Goal: Task Accomplishment & Management: Use online tool/utility

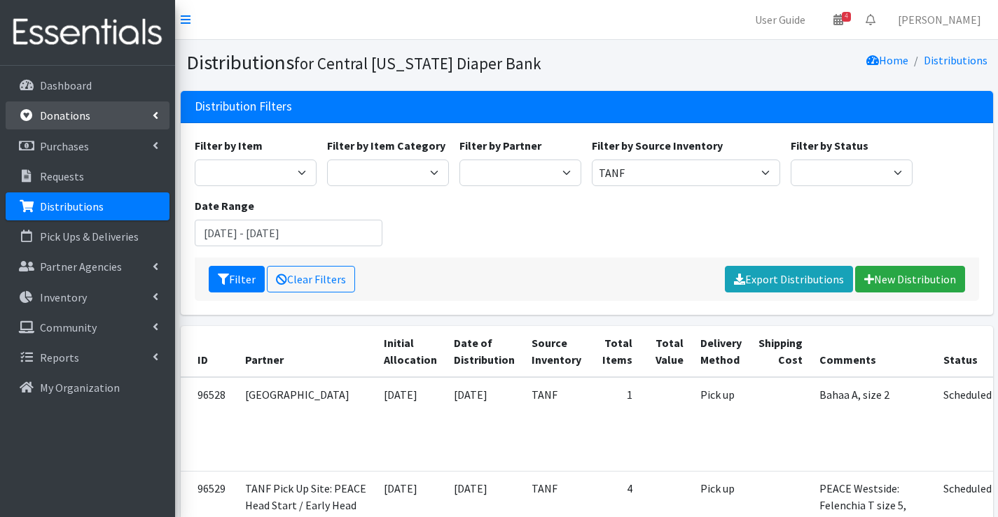
scroll to position [420, 0]
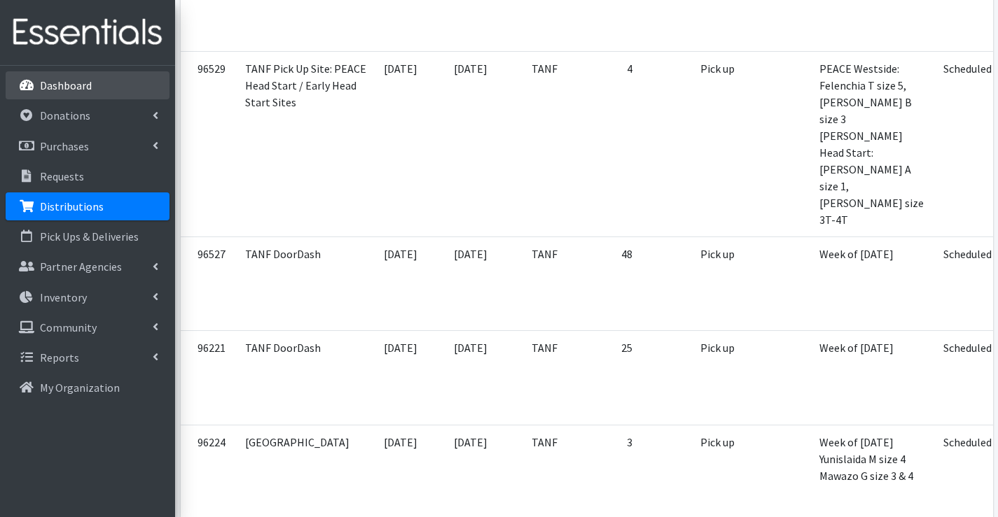
click at [72, 97] on link "Dashboard" at bounding box center [88, 85] width 164 height 28
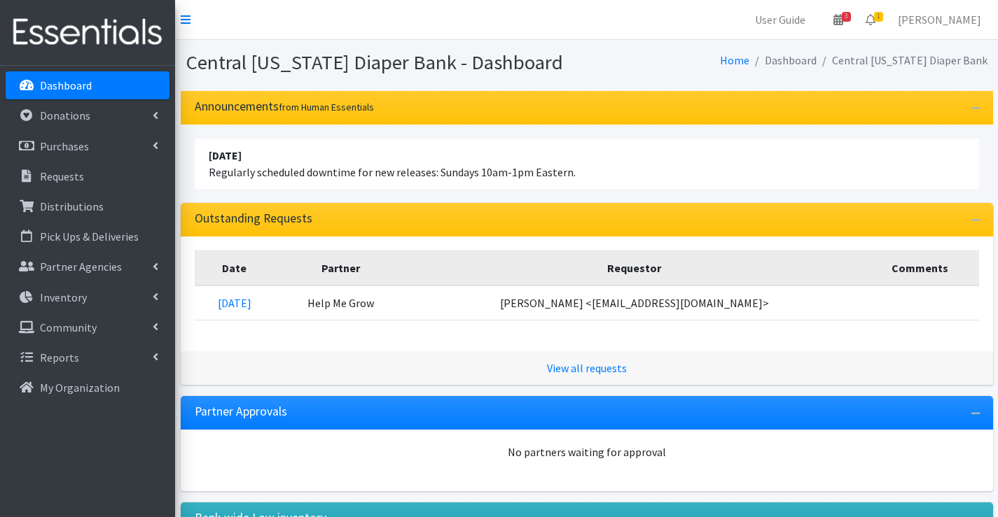
scroll to position [140, 0]
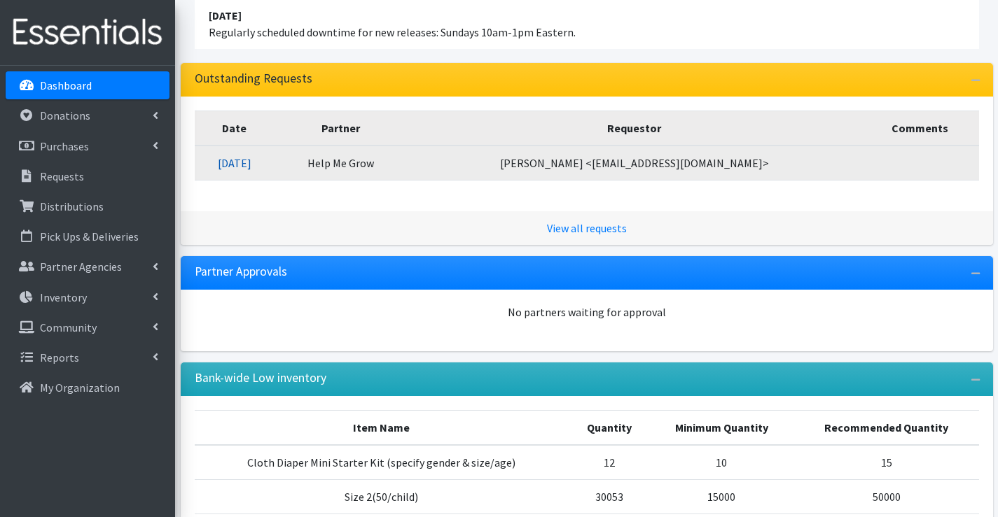
click at [251, 162] on link "[DATE]" at bounding box center [235, 163] width 34 height 14
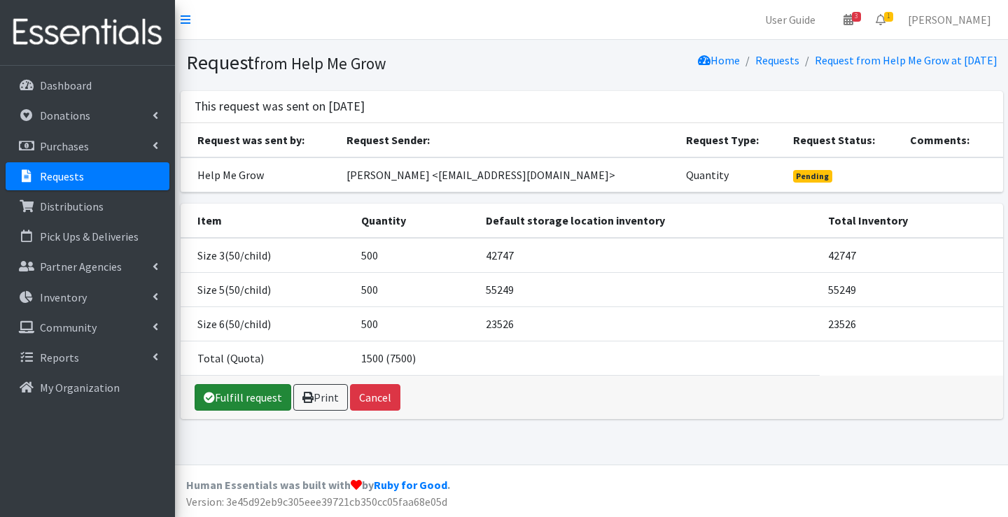
click at [267, 396] on link "Fulfill request" at bounding box center [243, 397] width 97 height 27
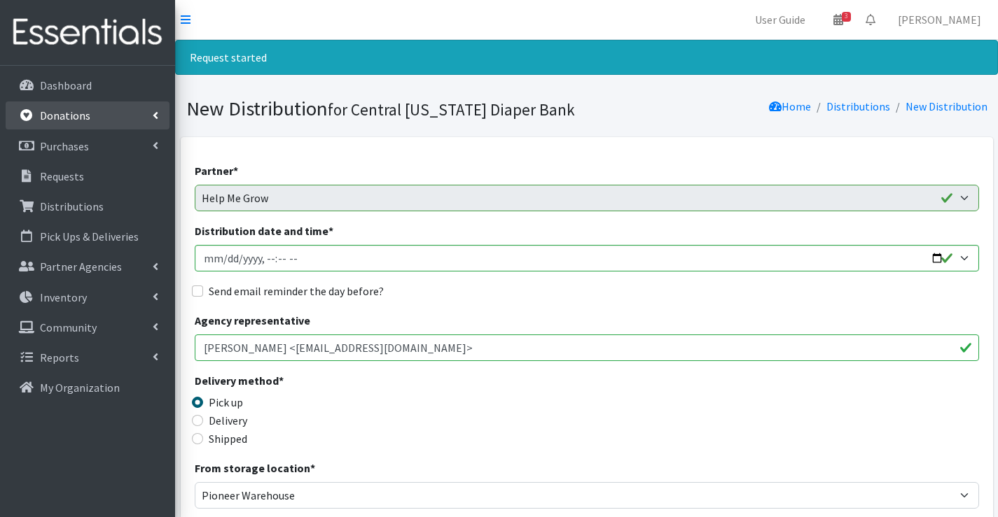
click at [92, 122] on link "Donations" at bounding box center [88, 116] width 164 height 28
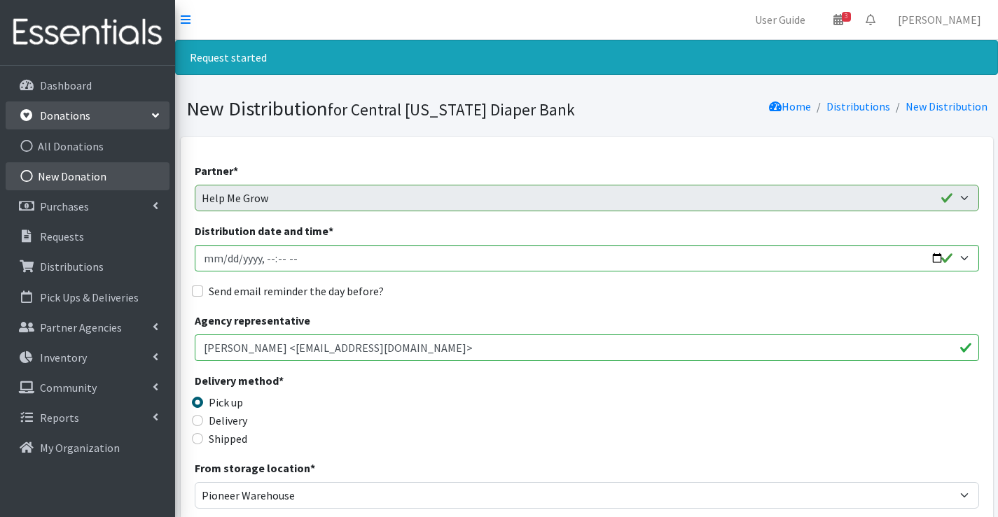
click at [93, 177] on link "New Donation" at bounding box center [88, 176] width 164 height 28
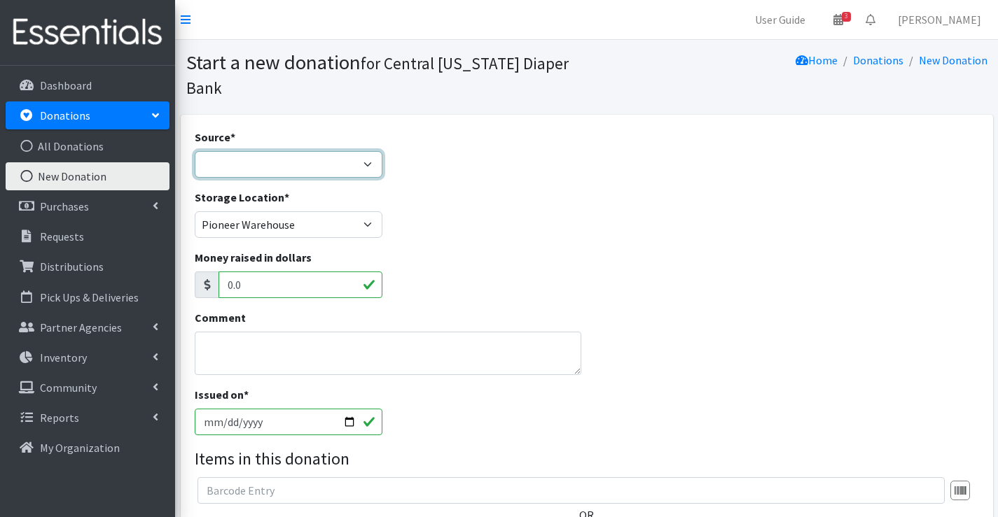
click at [277, 165] on select "Product Drive Manufacturer Donation Site Misc. Donation" at bounding box center [289, 164] width 188 height 27
select select "Donation Site"
click at [195, 151] on select "Product Drive Manufacturer Donation Site Misc. Donation" at bounding box center [289, 164] width 188 height 27
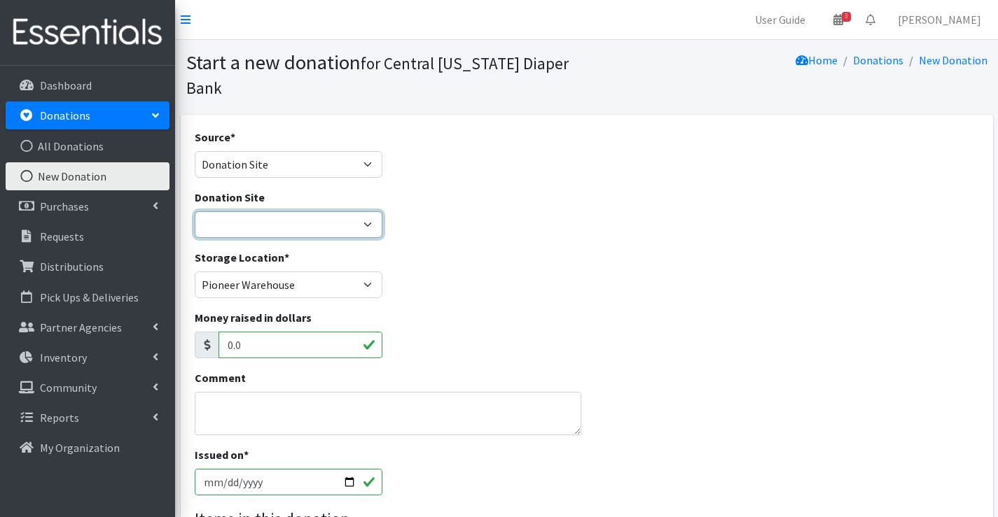
click at [260, 219] on select "Cicero Library CNYDB Donation Bin Community Library of DeWitt and Jamesville Fa…" at bounding box center [289, 224] width 188 height 27
select select "464"
click at [195, 211] on select "Cicero Library CNYDB Donation Bin Community Library of DeWitt and Jamesville Fa…" at bounding box center [289, 224] width 188 height 27
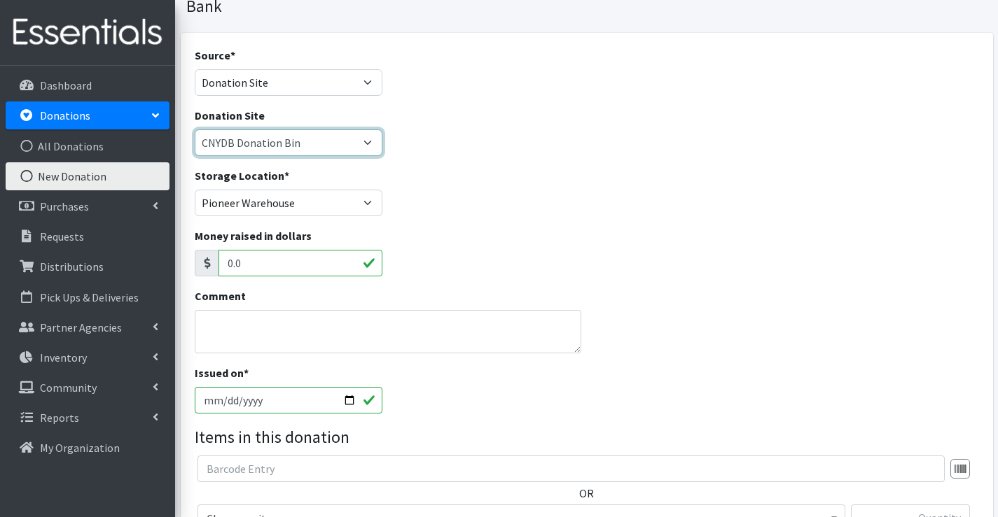
scroll to position [210, 0]
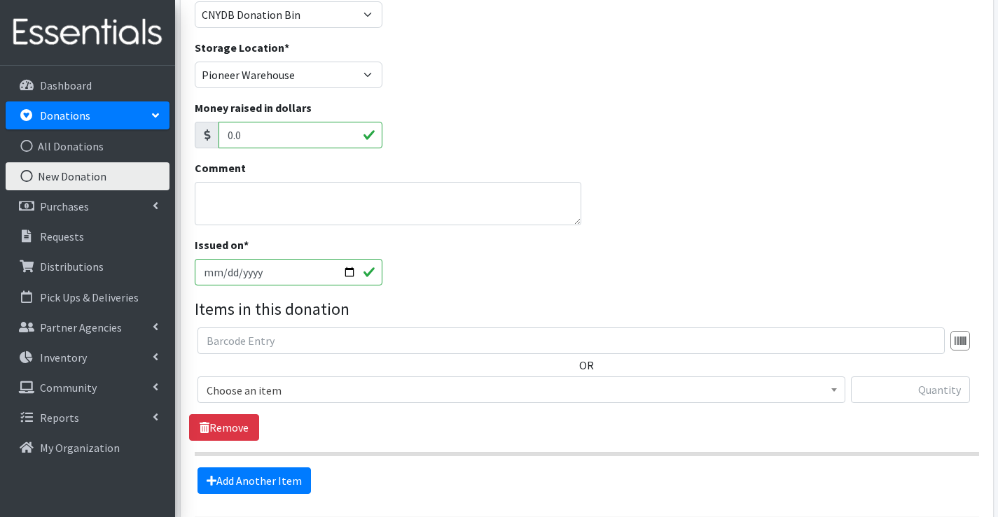
click at [298, 382] on span "Choose an item" at bounding box center [521, 391] width 629 height 20
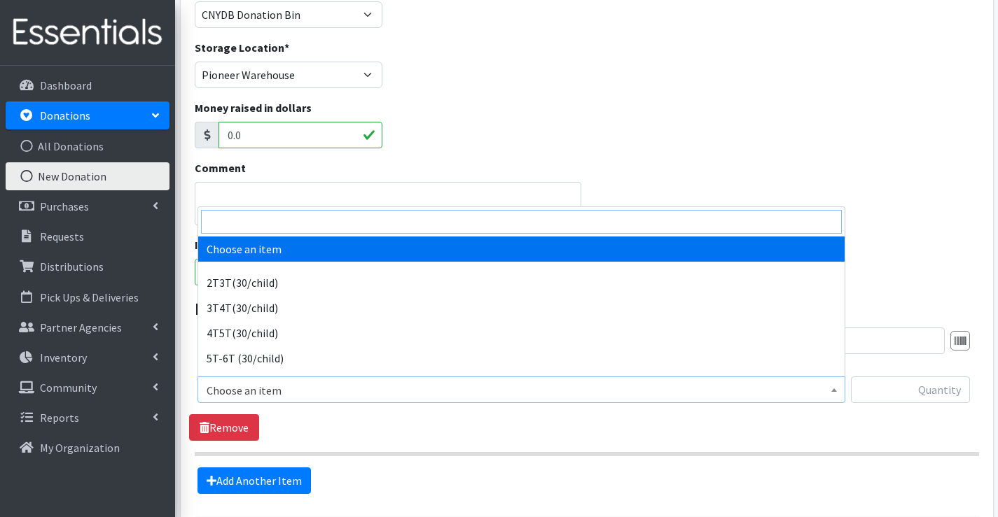
click at [263, 218] on input "search" at bounding box center [521, 222] width 641 height 24
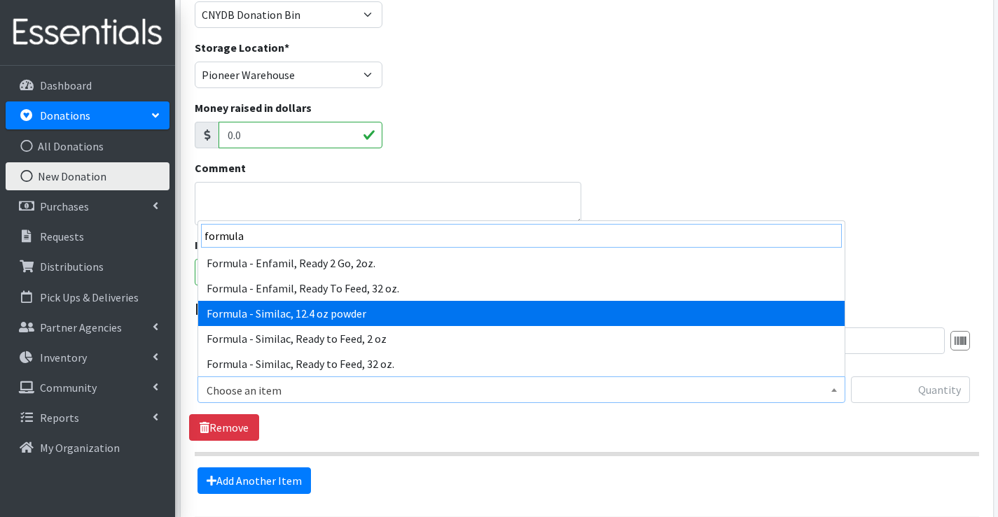
type input "formula"
select select "6584"
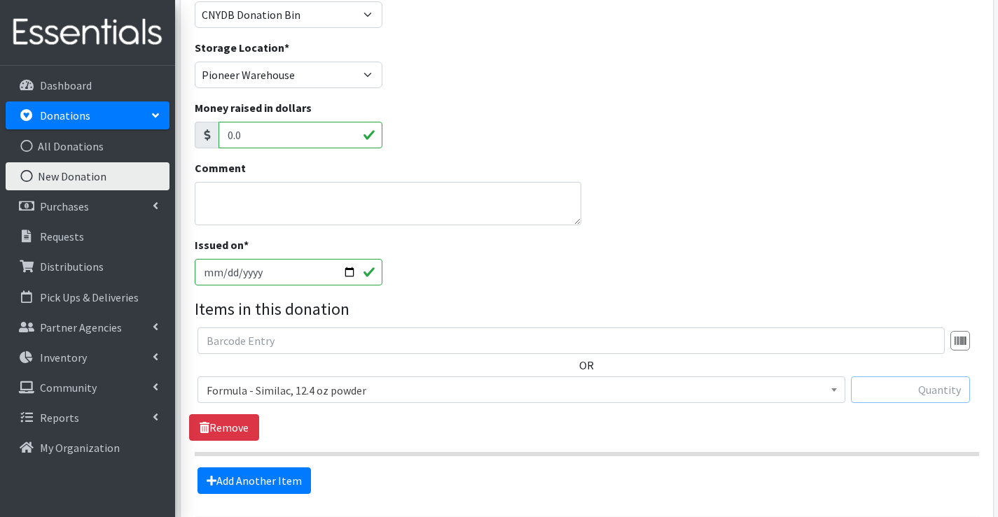
click at [933, 396] on input "text" at bounding box center [910, 390] width 119 height 27
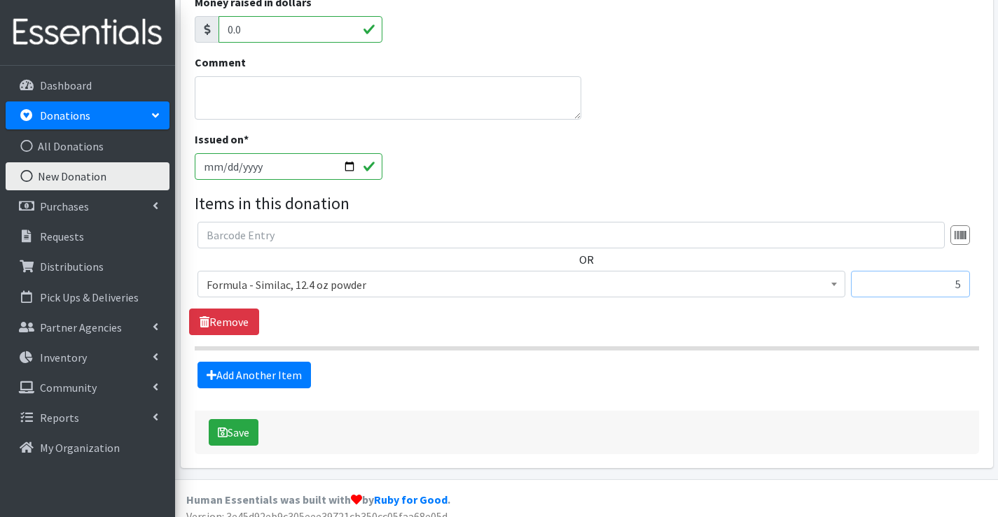
scroll to position [330, 0]
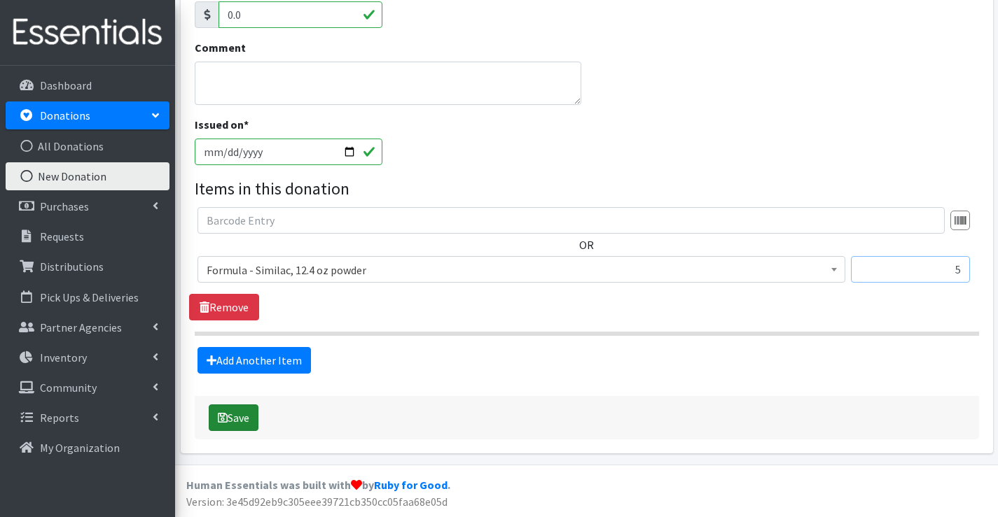
type input "5"
click at [236, 418] on button "Save" at bounding box center [234, 418] width 50 height 27
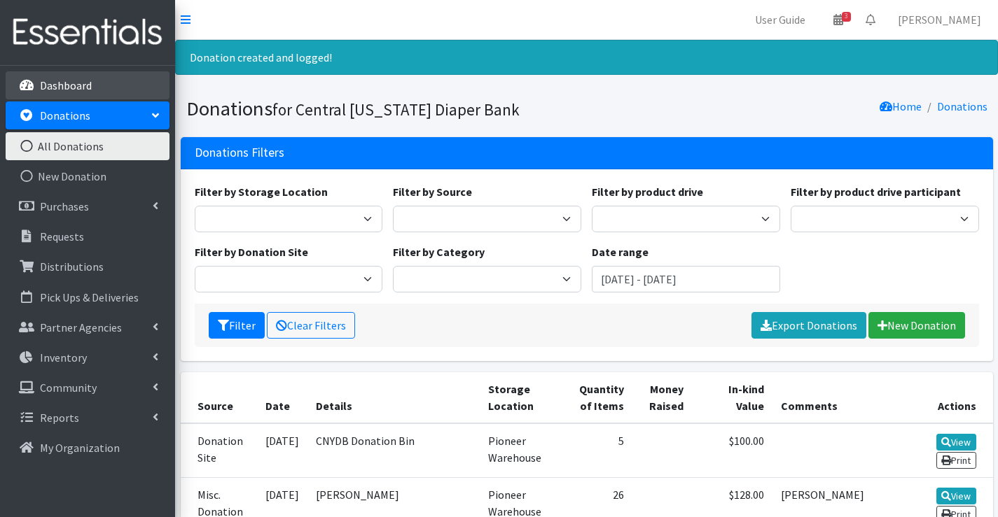
click at [72, 78] on p "Dashboard" at bounding box center [66, 85] width 52 height 14
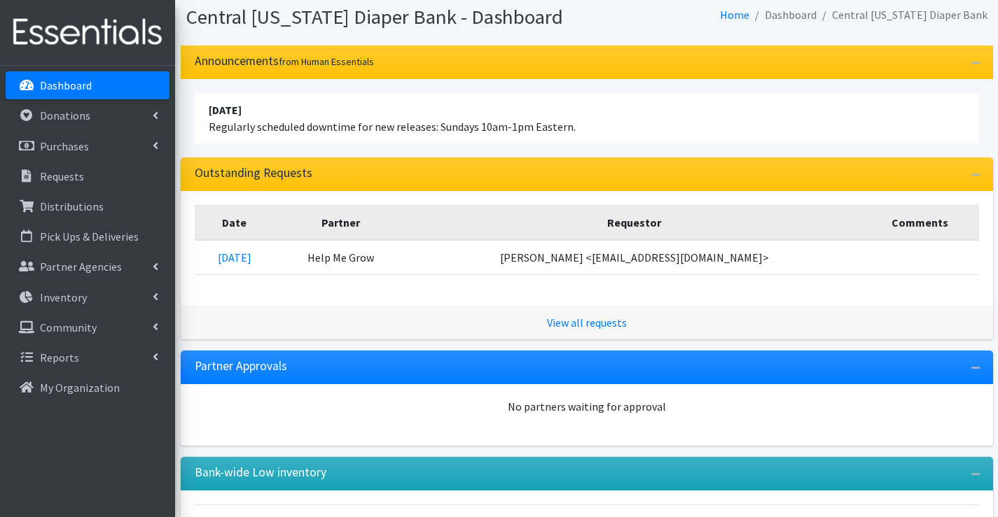
scroll to position [70, 0]
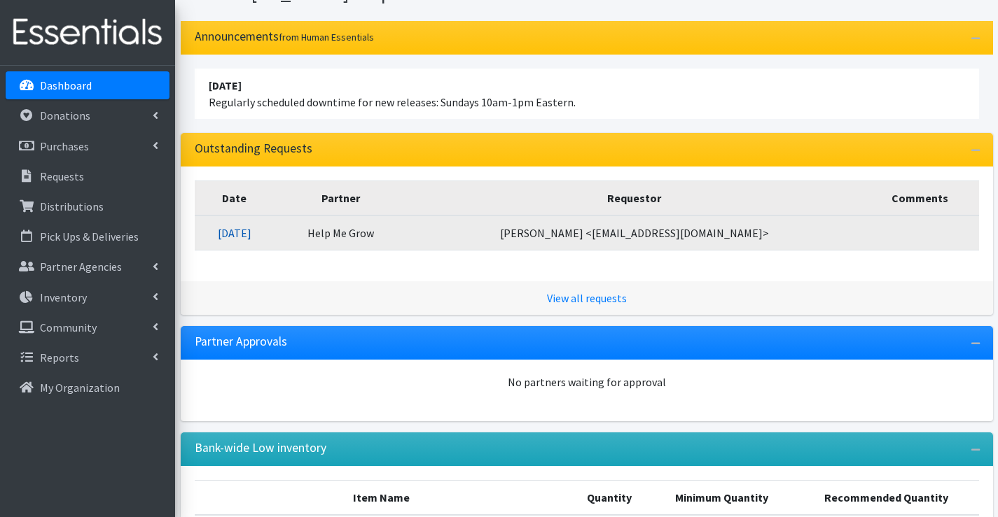
click at [251, 239] on link "09/24/2025" at bounding box center [235, 233] width 34 height 14
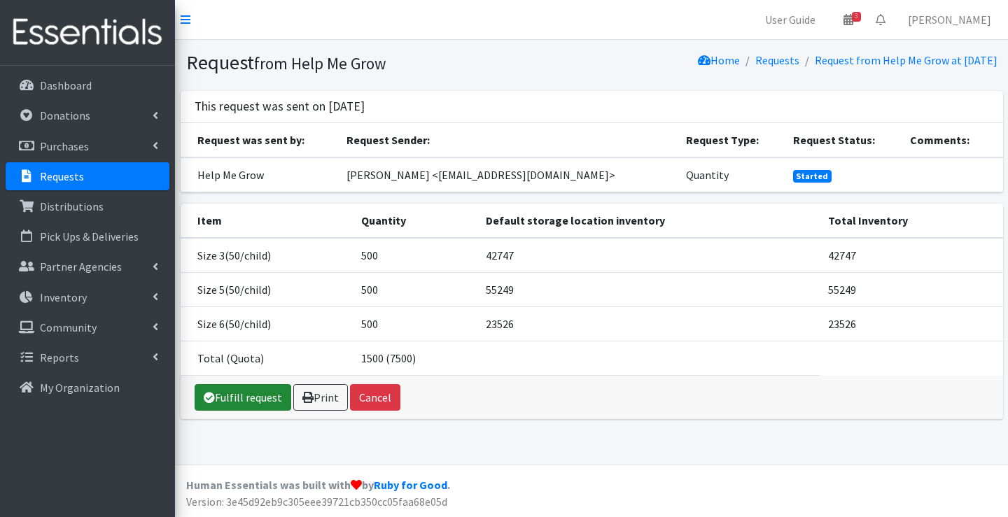
click at [253, 390] on link "Fulfill request" at bounding box center [243, 397] width 97 height 27
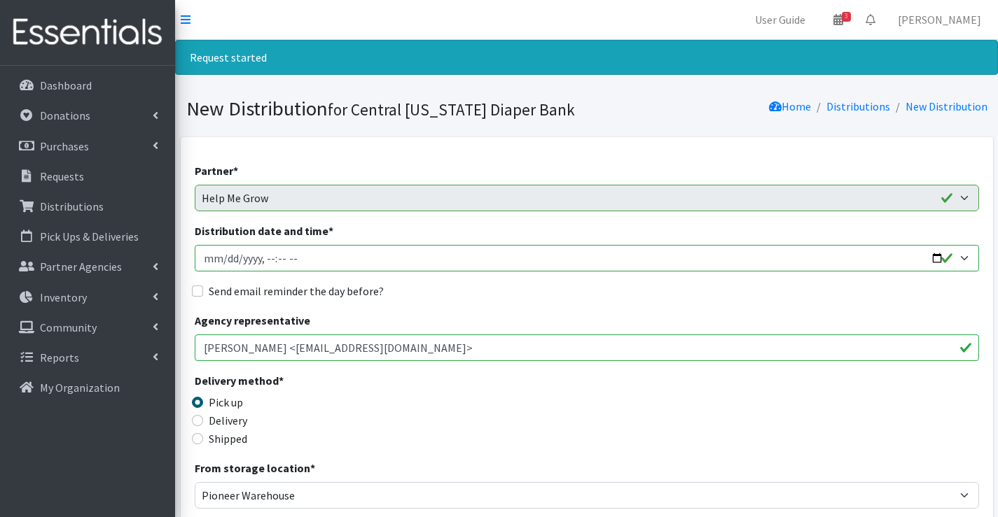
click at [228, 260] on input "Distribution date and time *" at bounding box center [587, 258] width 784 height 27
type input "[DATE]T14:30"
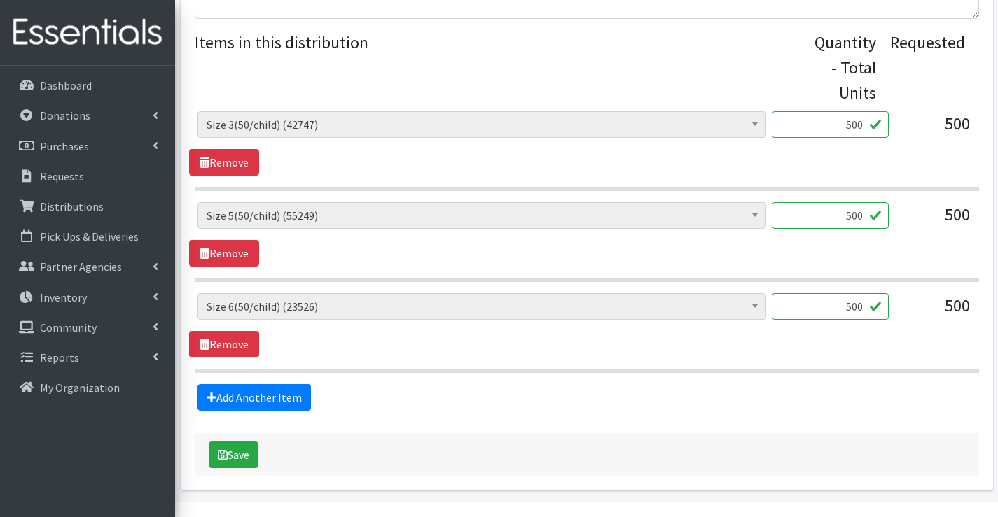
scroll to position [604, 0]
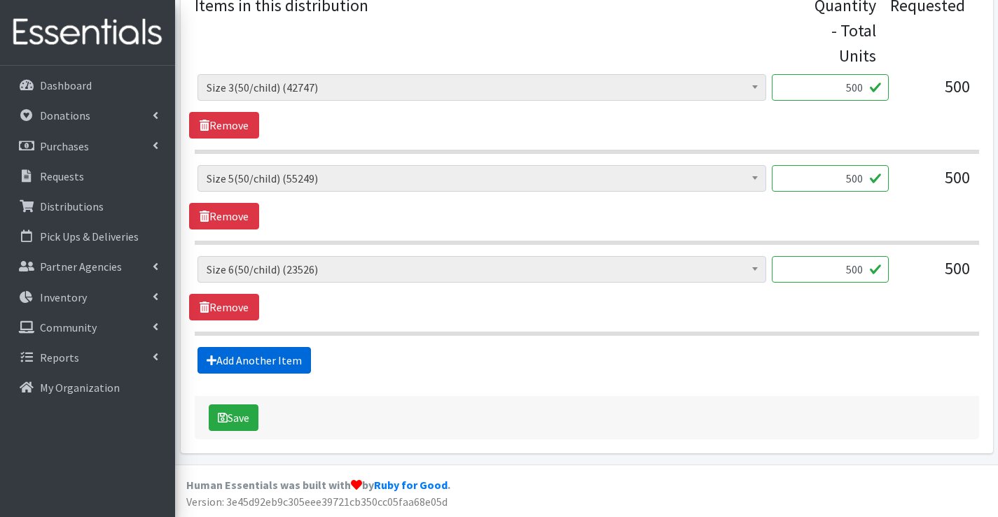
click at [266, 370] on link "Add Another Item" at bounding box center [253, 360] width 113 height 27
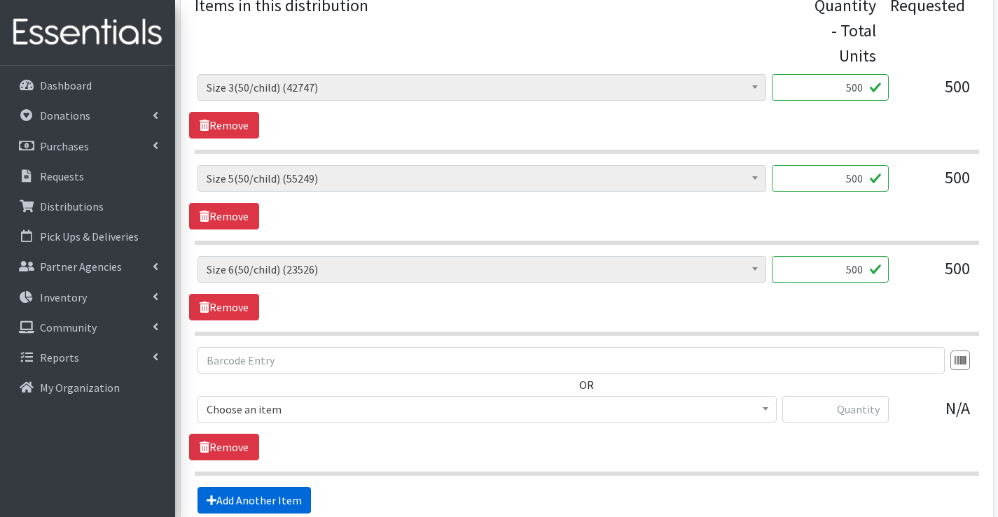
scroll to position [744, 0]
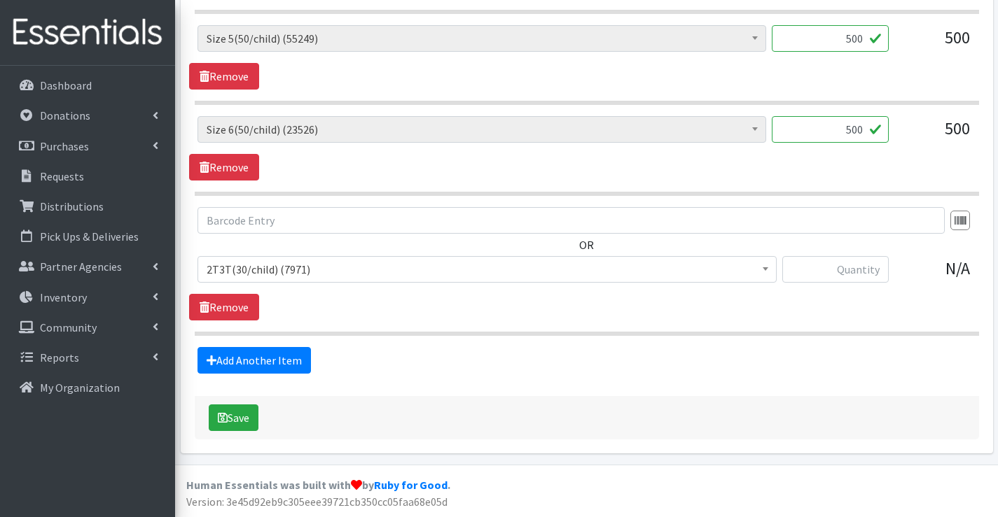
click at [255, 272] on span "2T3T(30/child) (7971)" at bounding box center [487, 270] width 561 height 20
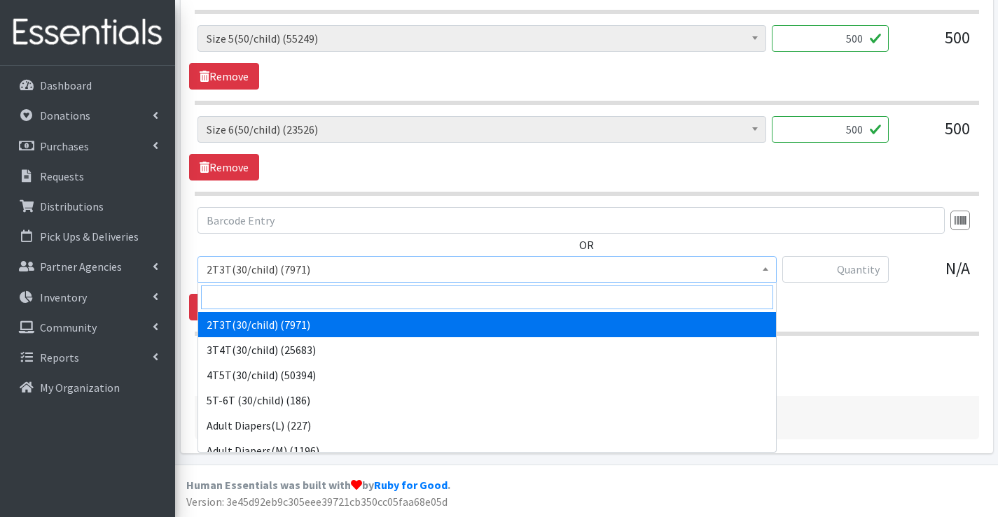
click at [237, 291] on input "search" at bounding box center [487, 298] width 572 height 24
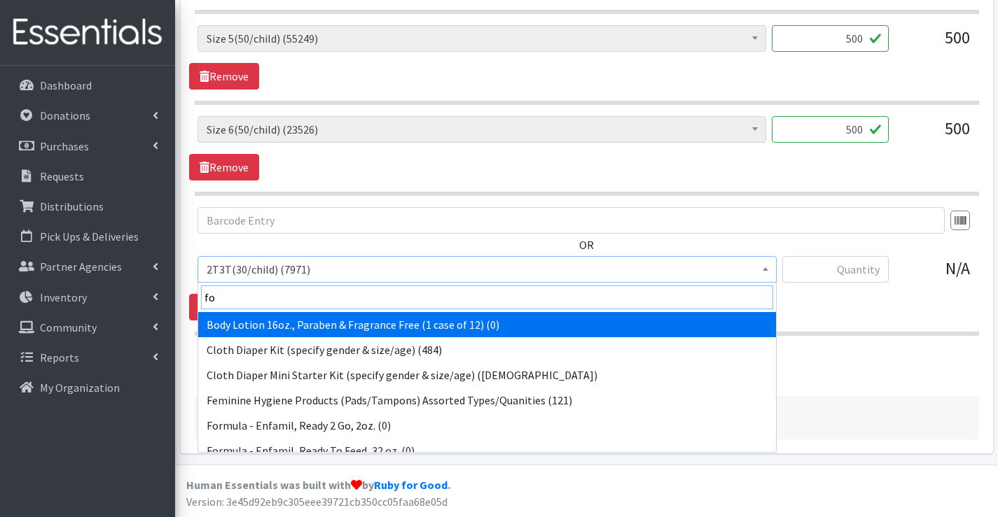
type input "for"
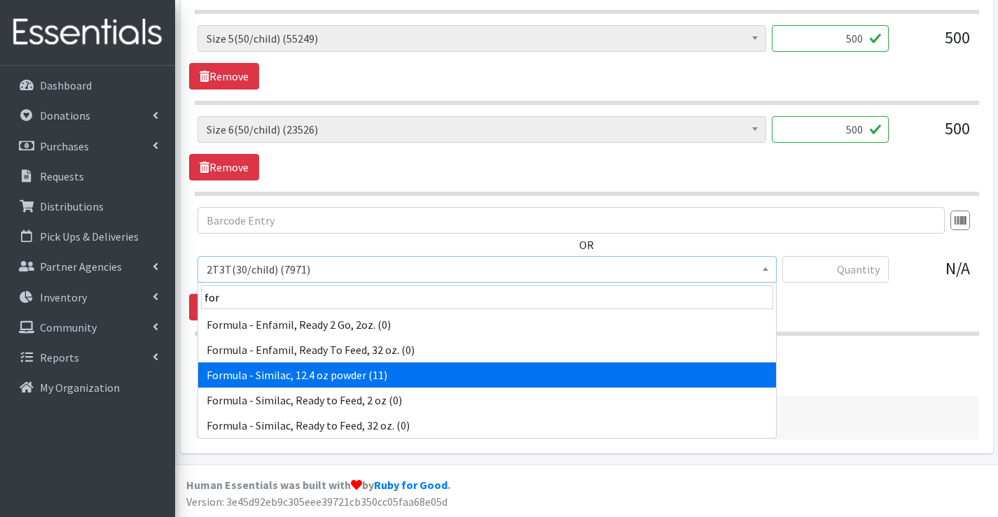
select select "6584"
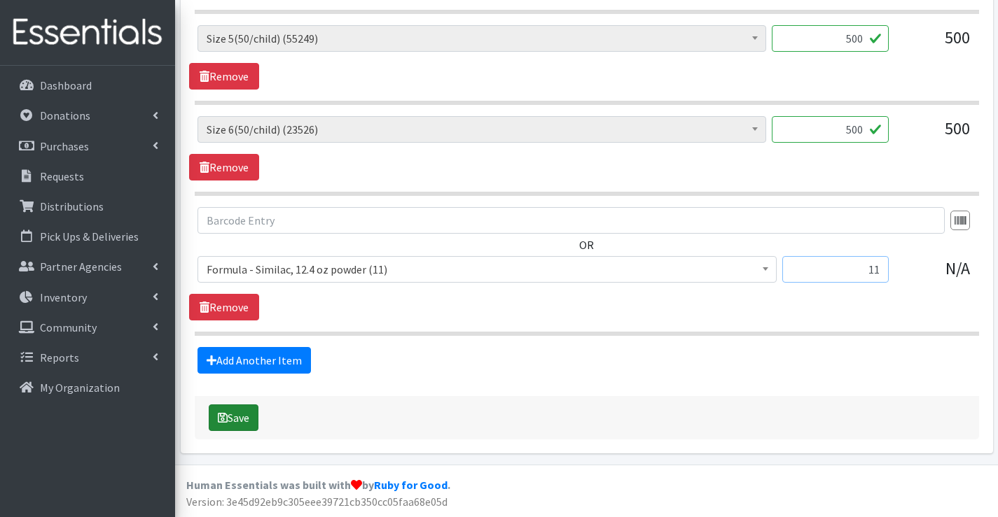
type input "11"
click at [243, 416] on button "Save" at bounding box center [234, 418] width 50 height 27
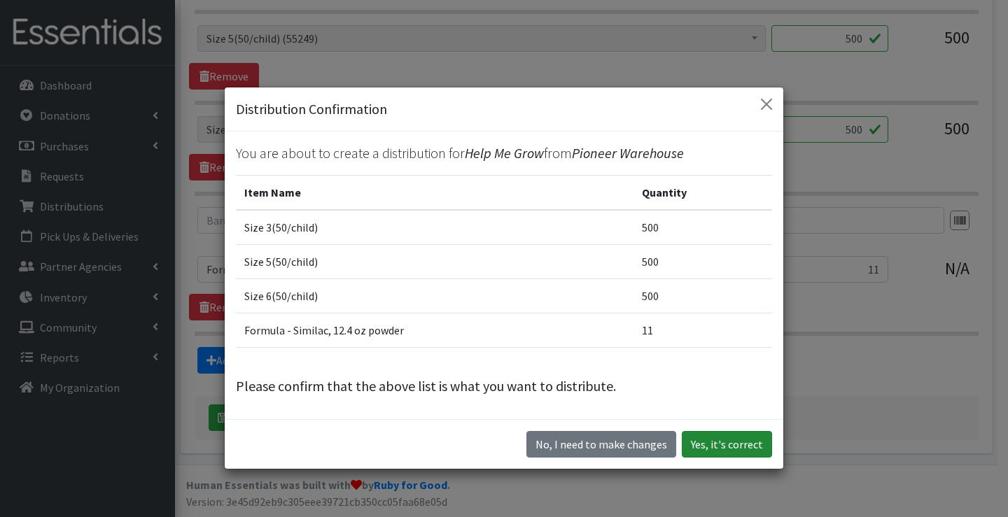
click at [703, 445] on button "Yes, it's correct" at bounding box center [727, 444] width 90 height 27
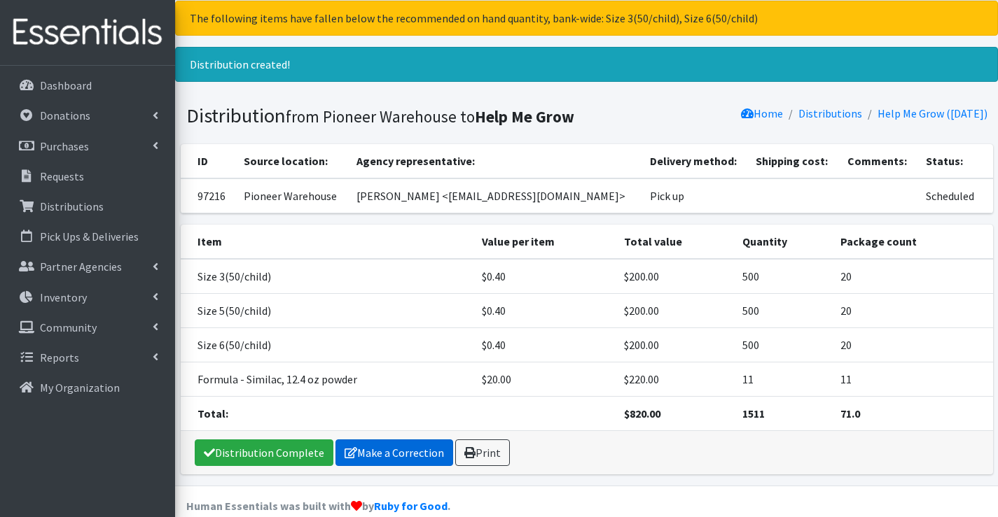
scroll to position [60, 0]
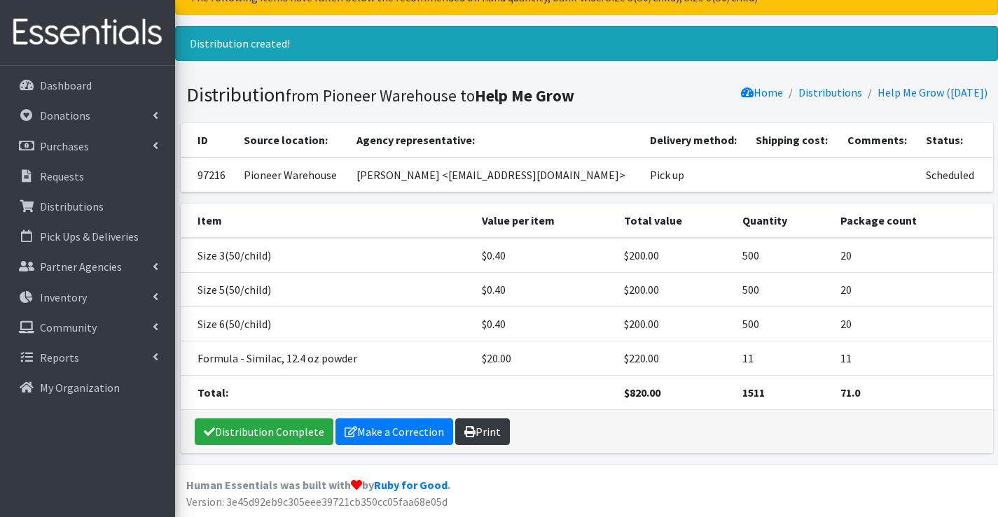
click at [487, 440] on link "Print" at bounding box center [482, 432] width 55 height 27
